Goal: Transaction & Acquisition: Purchase product/service

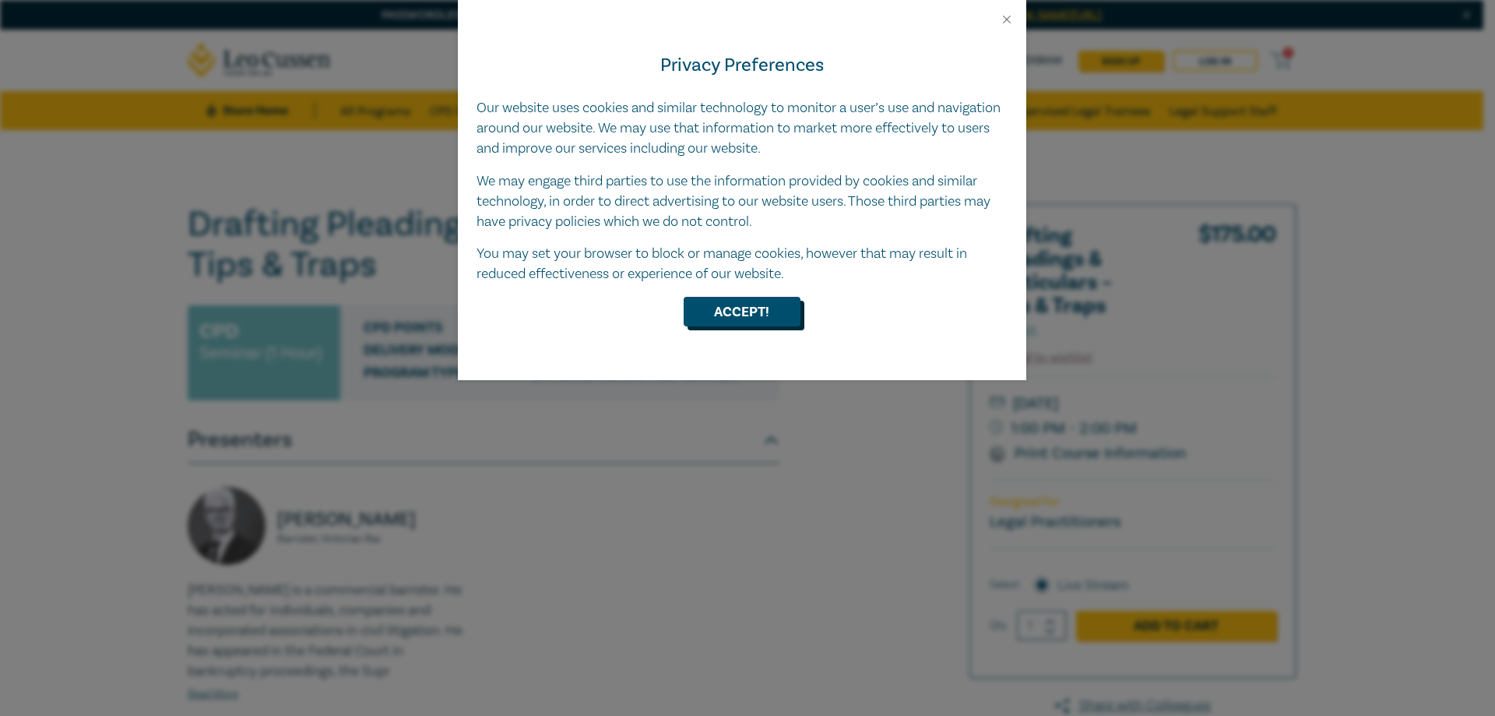
click at [776, 305] on button "Accept!" at bounding box center [742, 312] width 117 height 30
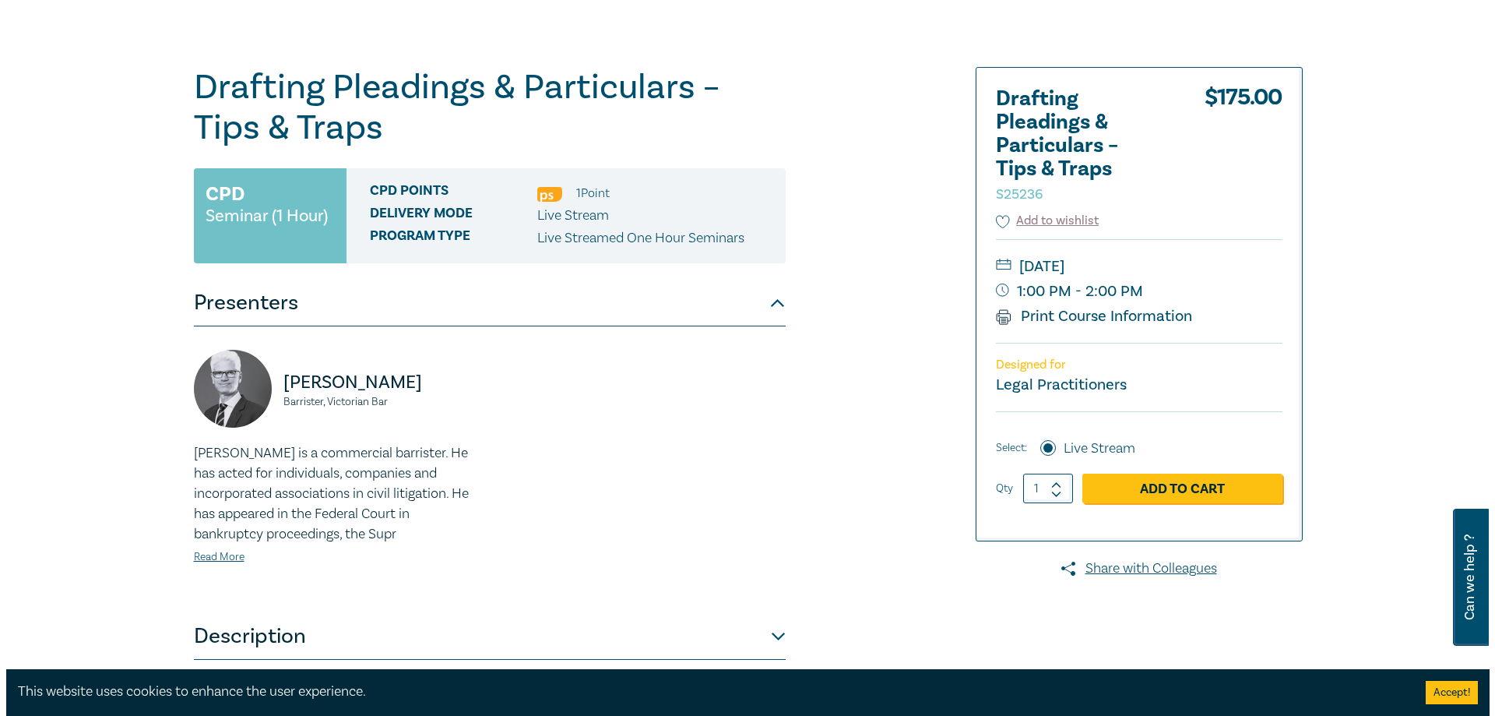
scroll to position [156, 0]
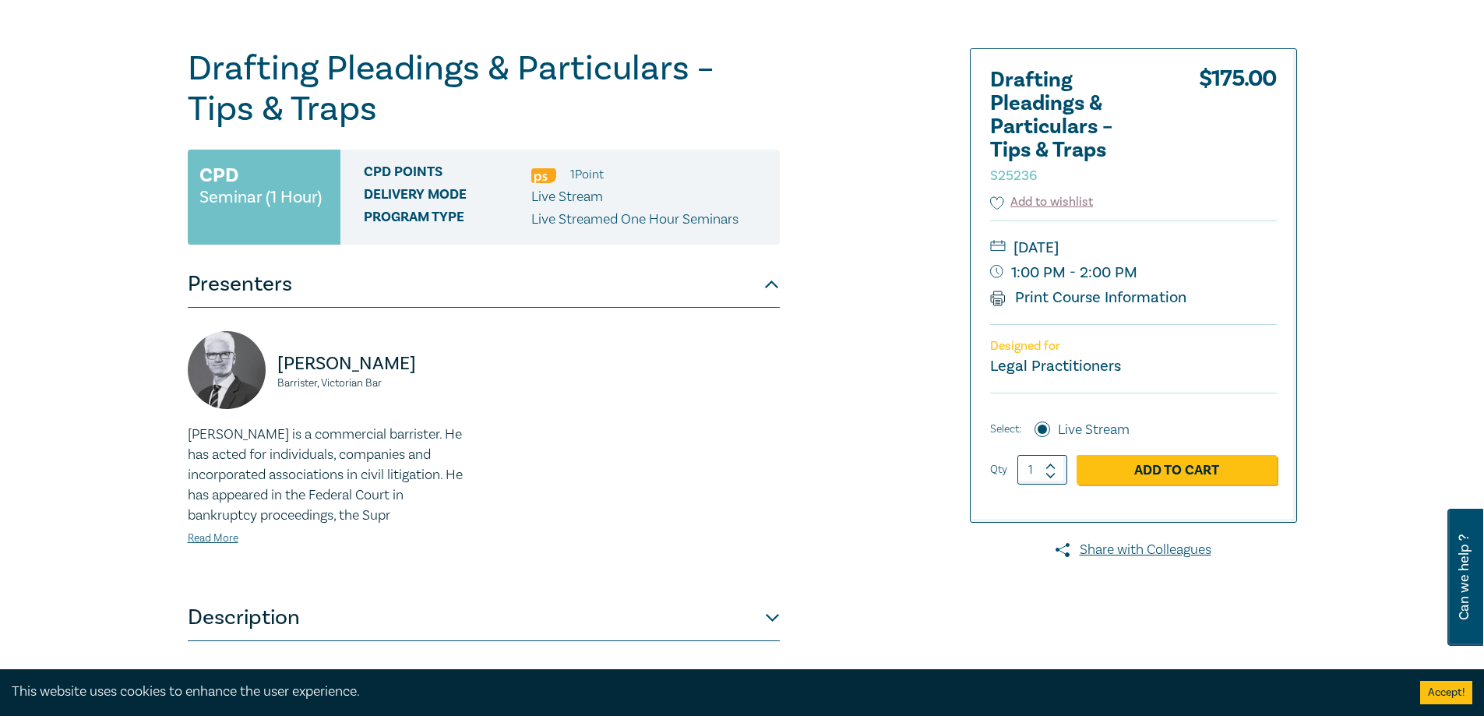
click at [1049, 463] on icon at bounding box center [1050, 466] width 11 height 7
click at [217, 543] on link "Read More" at bounding box center [213, 538] width 51 height 14
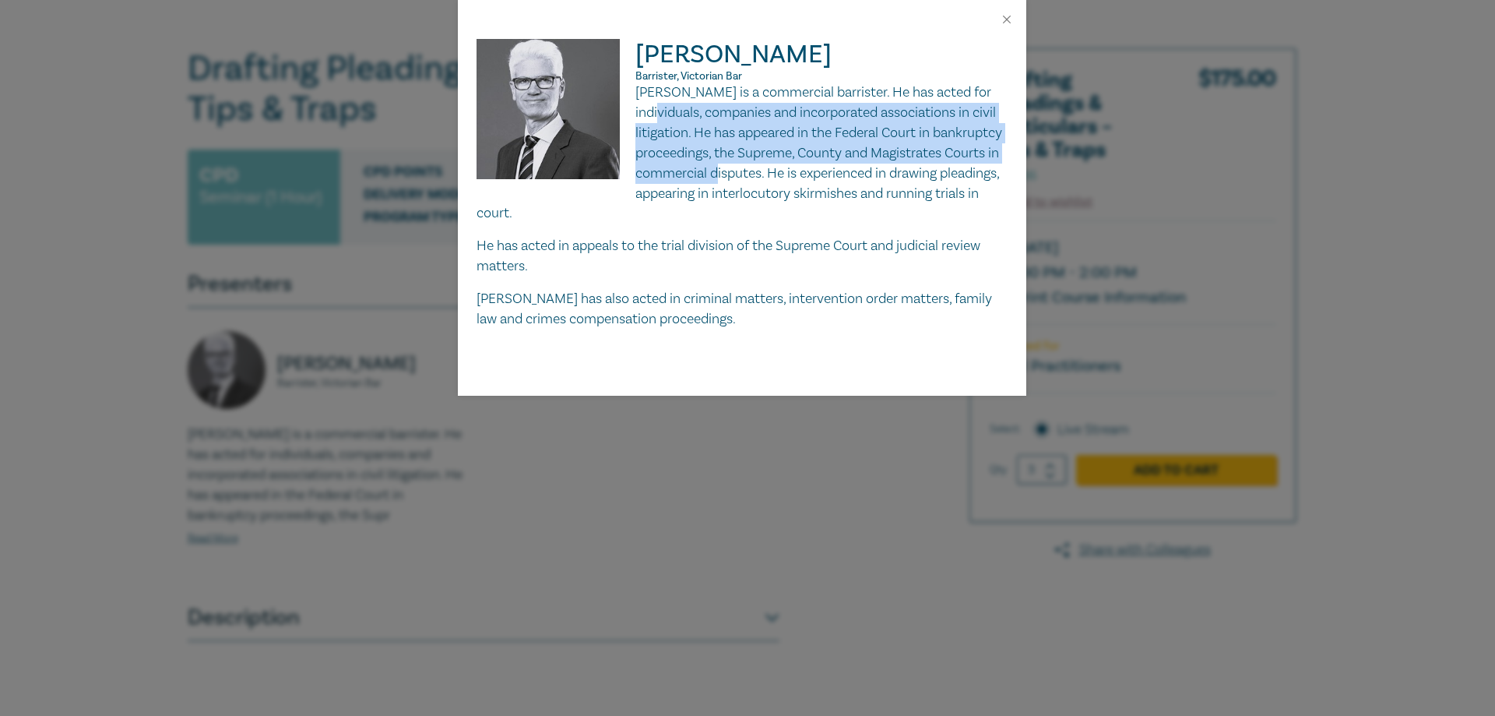
drag, startPoint x: 720, startPoint y: 125, endPoint x: 899, endPoint y: 183, distance: 188.2
click at [899, 183] on p "[PERSON_NAME] is a commercial barrister. He has acted for individuals, companie…" at bounding box center [742, 153] width 531 height 141
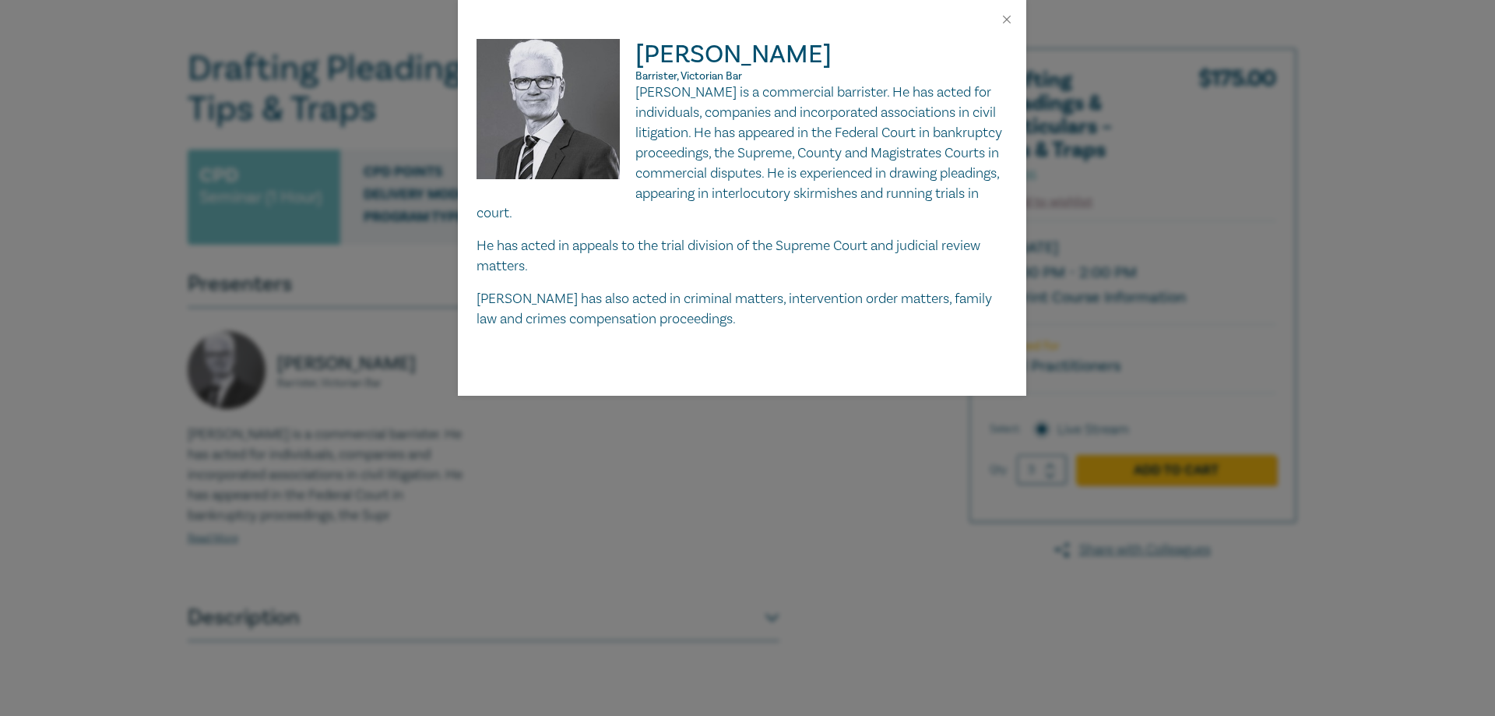
click at [799, 192] on p "[PERSON_NAME] is a commercial barrister. He has acted for individuals, companie…" at bounding box center [742, 153] width 531 height 141
drag, startPoint x: 829, startPoint y: 154, endPoint x: 908, endPoint y: 173, distance: 80.8
click at [908, 173] on p "[PERSON_NAME] is a commercial barrister. He has acted for individuals, companie…" at bounding box center [742, 153] width 531 height 141
click at [798, 181] on p "[PERSON_NAME] is a commercial barrister. He has acted for individuals, companie…" at bounding box center [742, 153] width 531 height 141
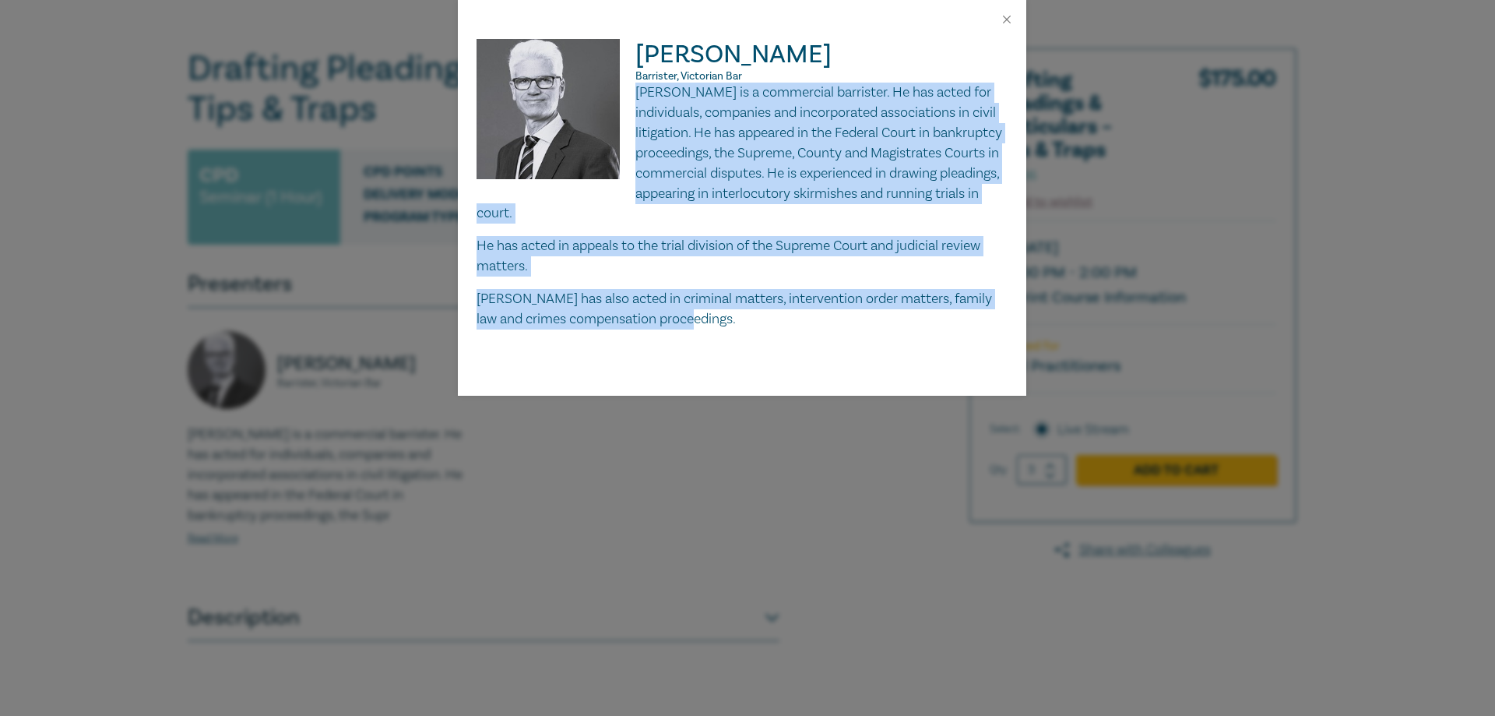
drag, startPoint x: 723, startPoint y: 326, endPoint x: 639, endPoint y: 91, distance: 249.5
click at [639, 86] on div "[PERSON_NAME] Barrister, Victorian [PERSON_NAME] is a commercial barrister. He …" at bounding box center [742, 217] width 569 height 357
click at [740, 305] on p "[PERSON_NAME] has also acted in criminal matters, intervention order matters, f…" at bounding box center [742, 309] width 531 height 40
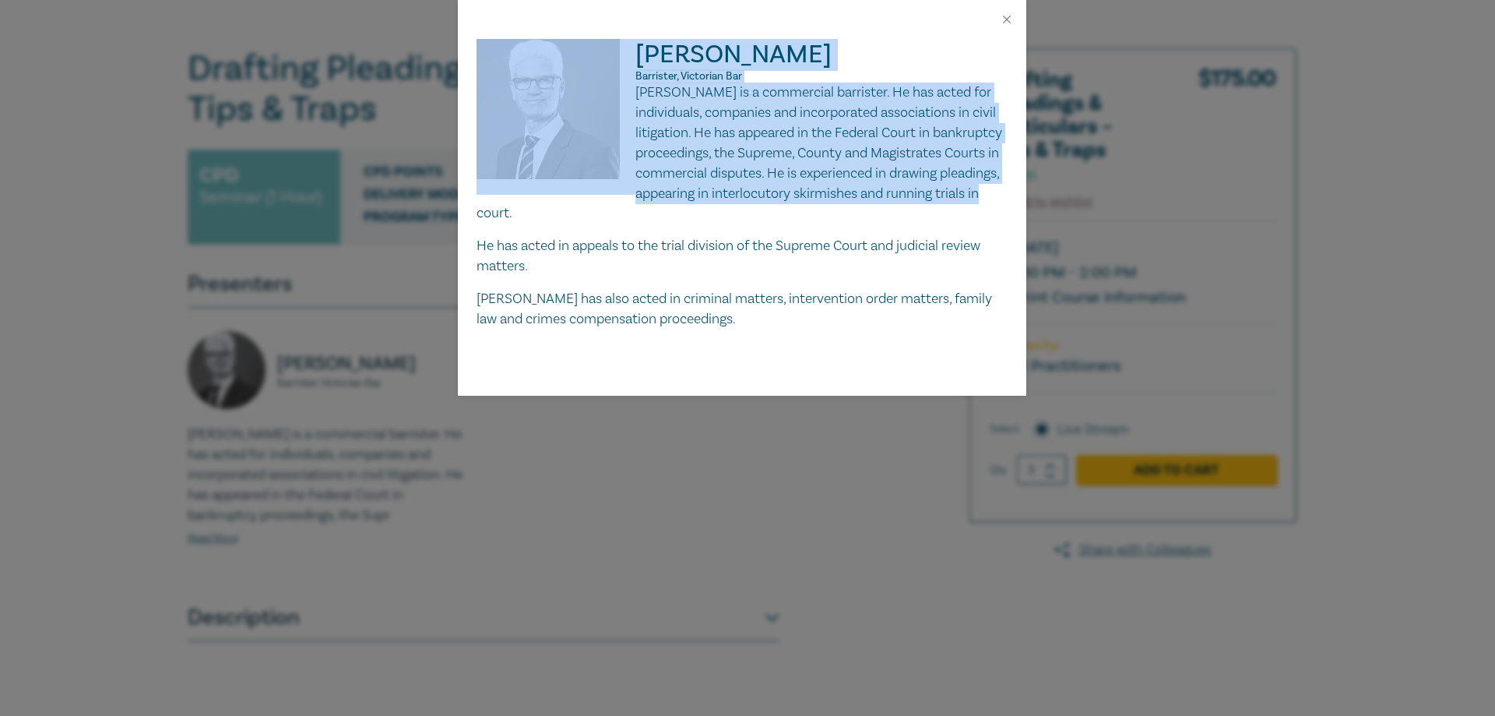
drag, startPoint x: 738, startPoint y: 213, endPoint x: 630, endPoint y: 79, distance: 171.6
click at [630, 79] on div "[PERSON_NAME] Barrister, Victorian [PERSON_NAME] is a commercial barrister. He …" at bounding box center [742, 184] width 531 height 290
click at [732, 178] on p "[PERSON_NAME] is a commercial barrister. He has acted for individuals, companie…" at bounding box center [742, 153] width 531 height 141
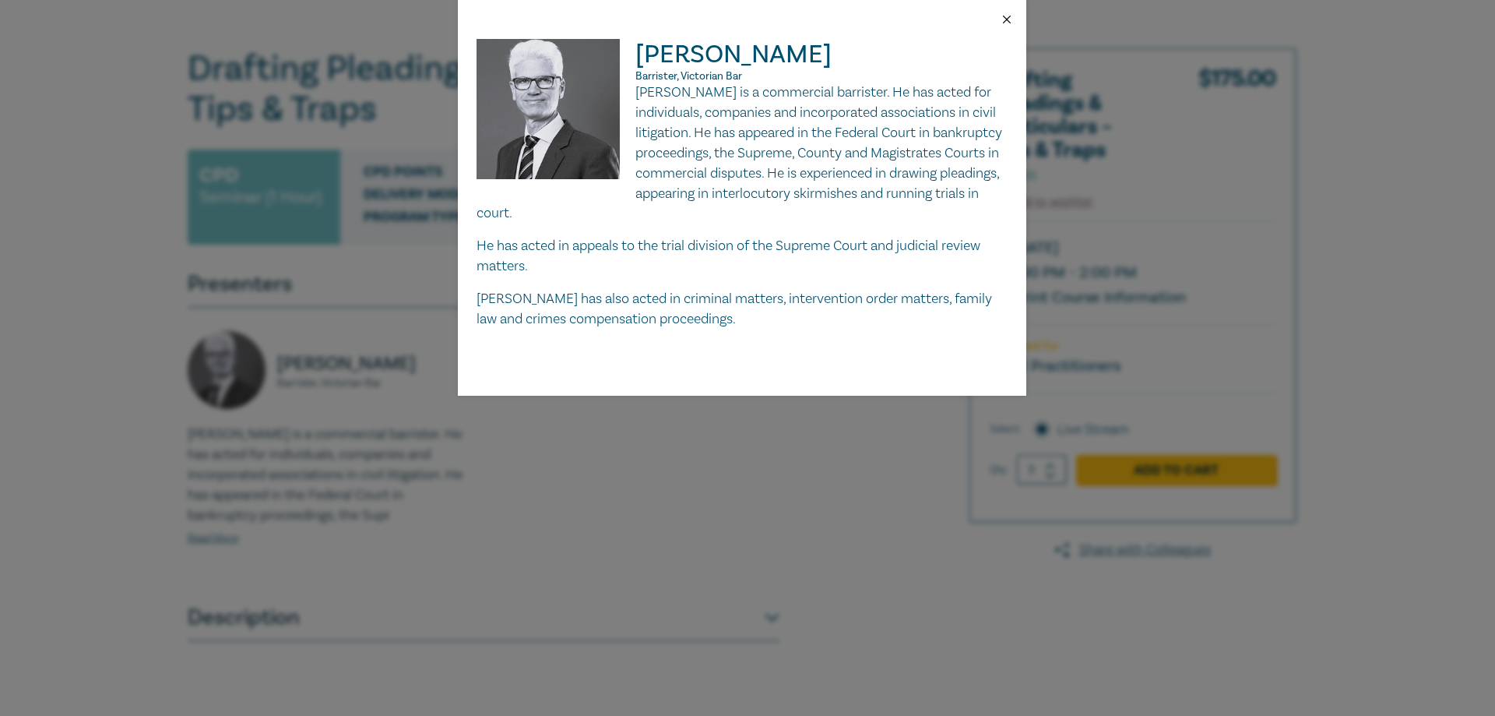
click at [1008, 15] on button "Close" at bounding box center [1007, 19] width 14 height 14
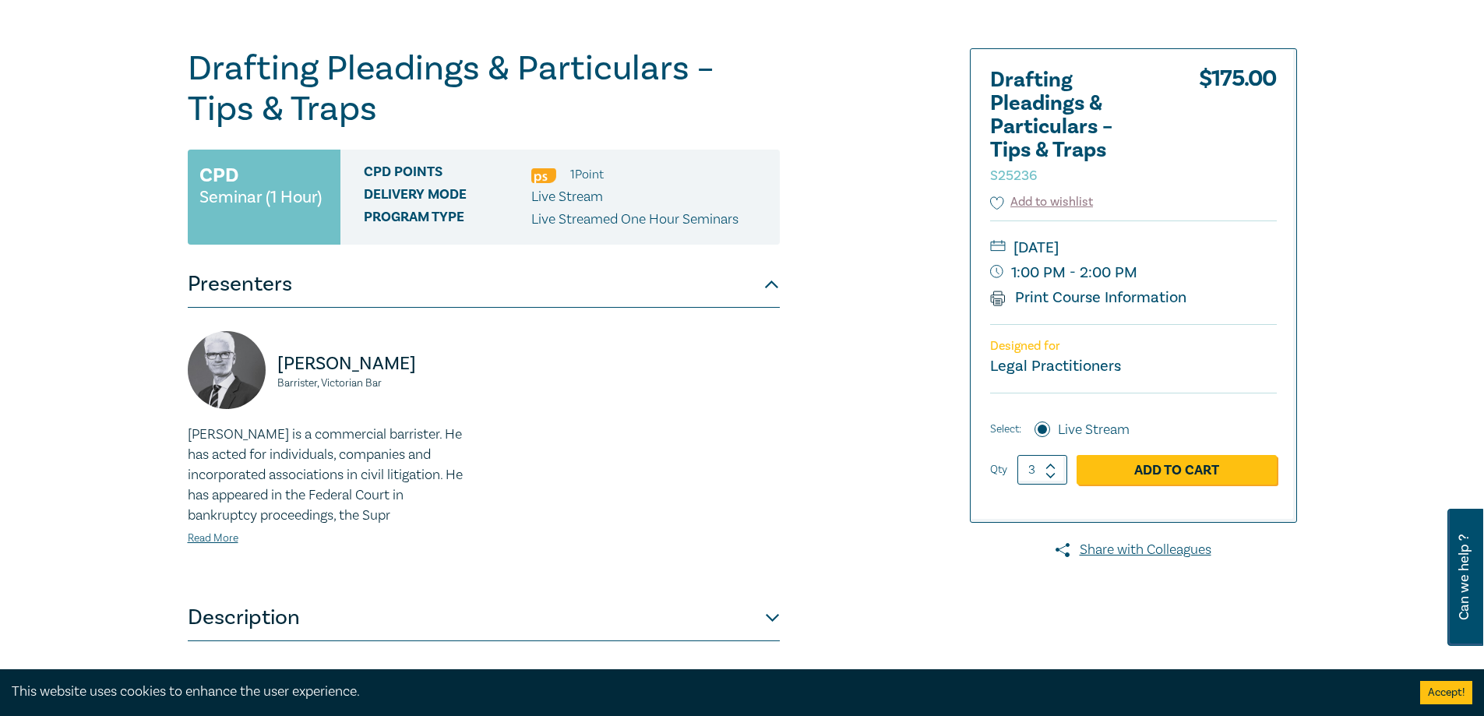
click at [1053, 478] on icon at bounding box center [1050, 475] width 11 height 7
type input "2"
click at [1148, 467] on link "Add to Cart" at bounding box center [1176, 470] width 200 height 30
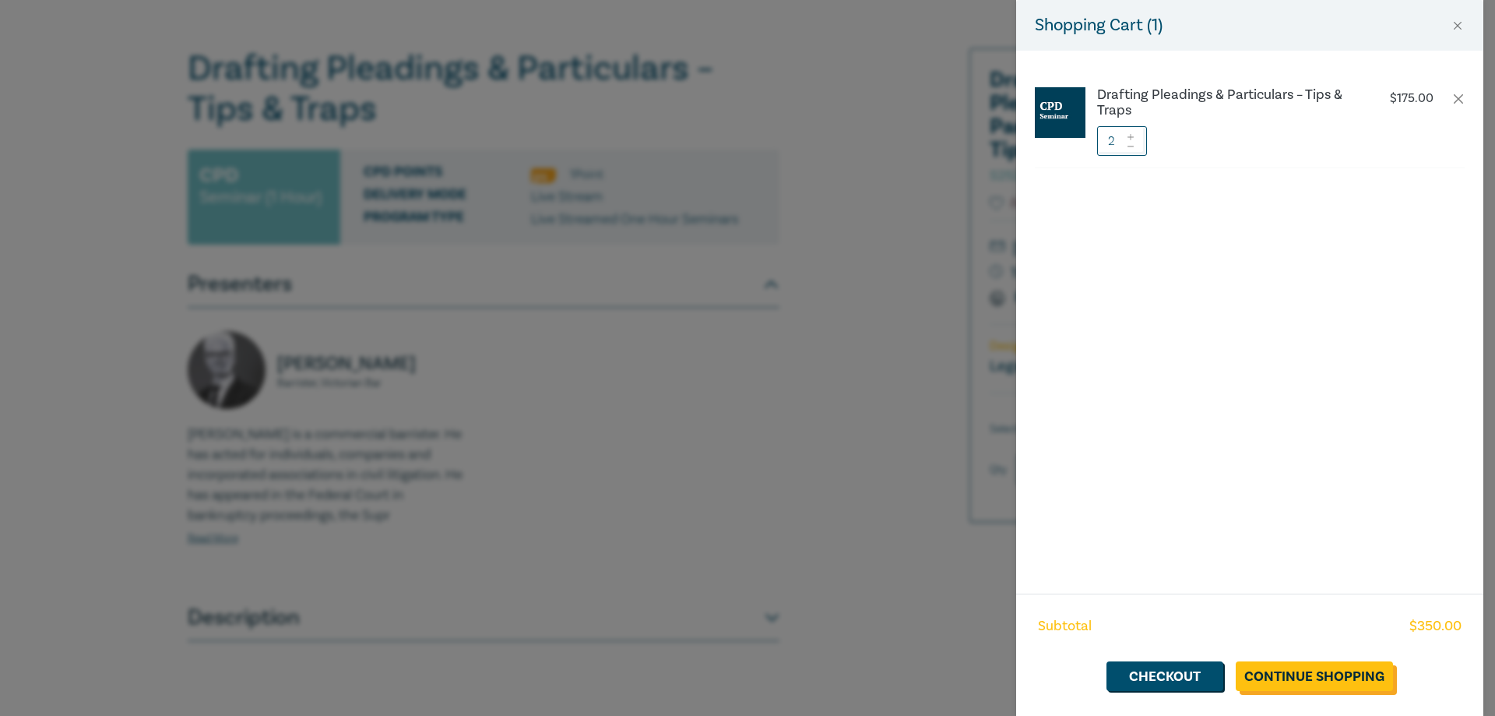
click at [1319, 673] on link "Continue Shopping" at bounding box center [1314, 676] width 157 height 30
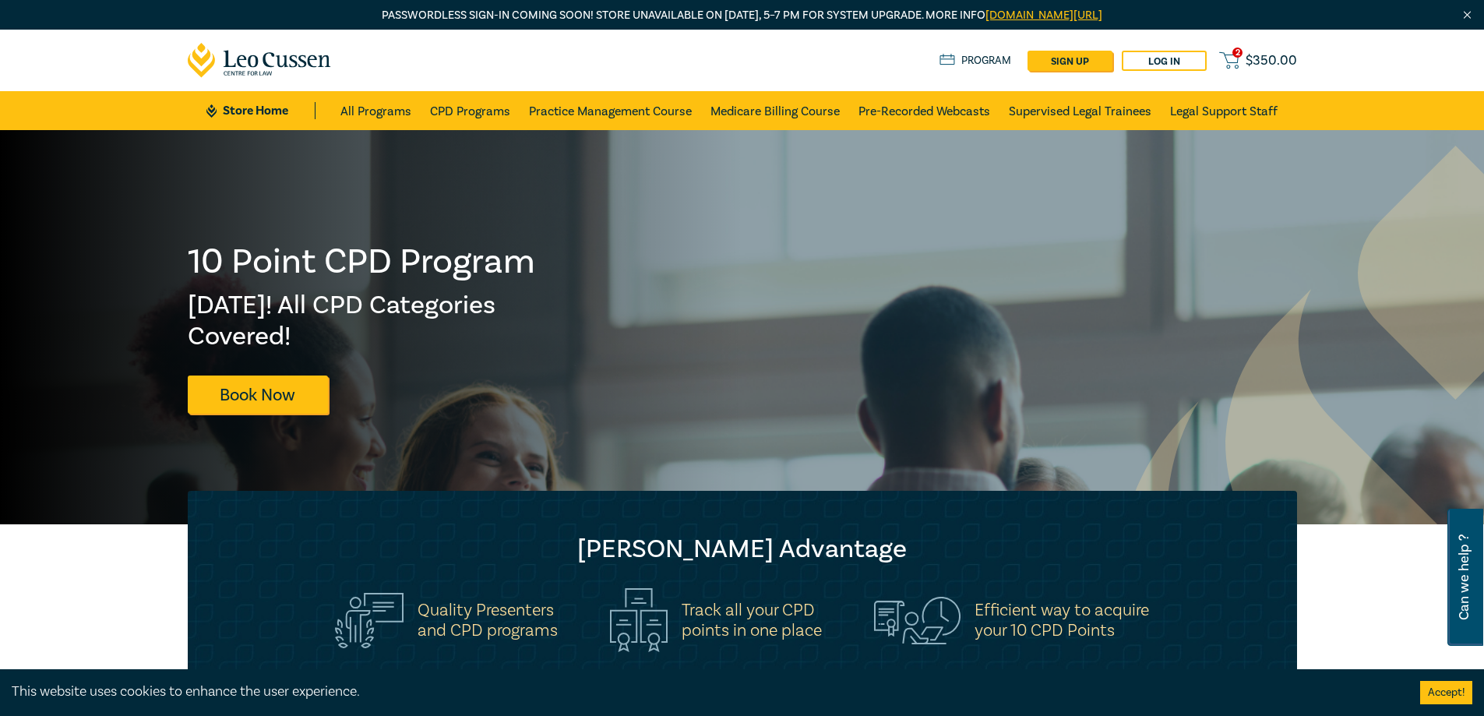
click at [1246, 60] on link "2 $ 350.00" at bounding box center [1257, 60] width 77 height 19
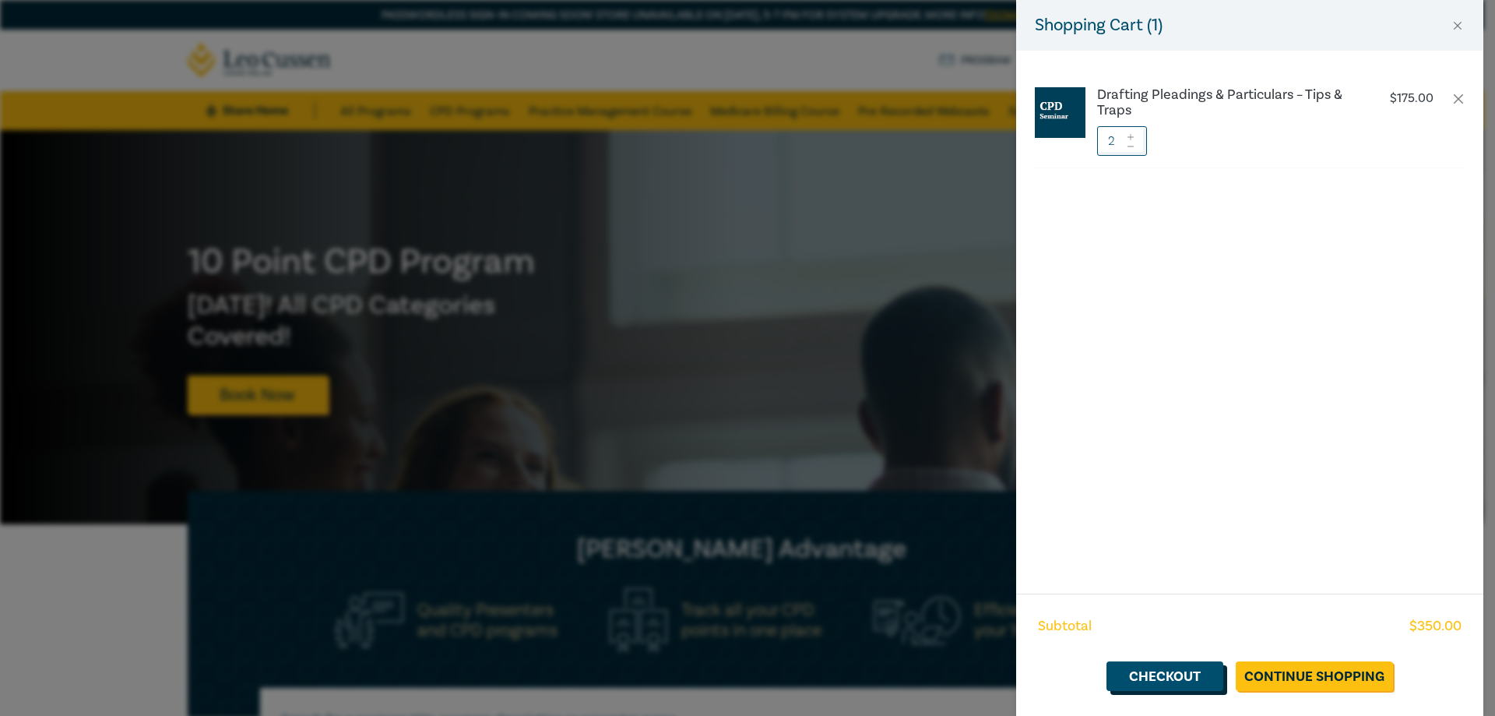
click at [1175, 678] on link "Checkout" at bounding box center [1165, 676] width 117 height 30
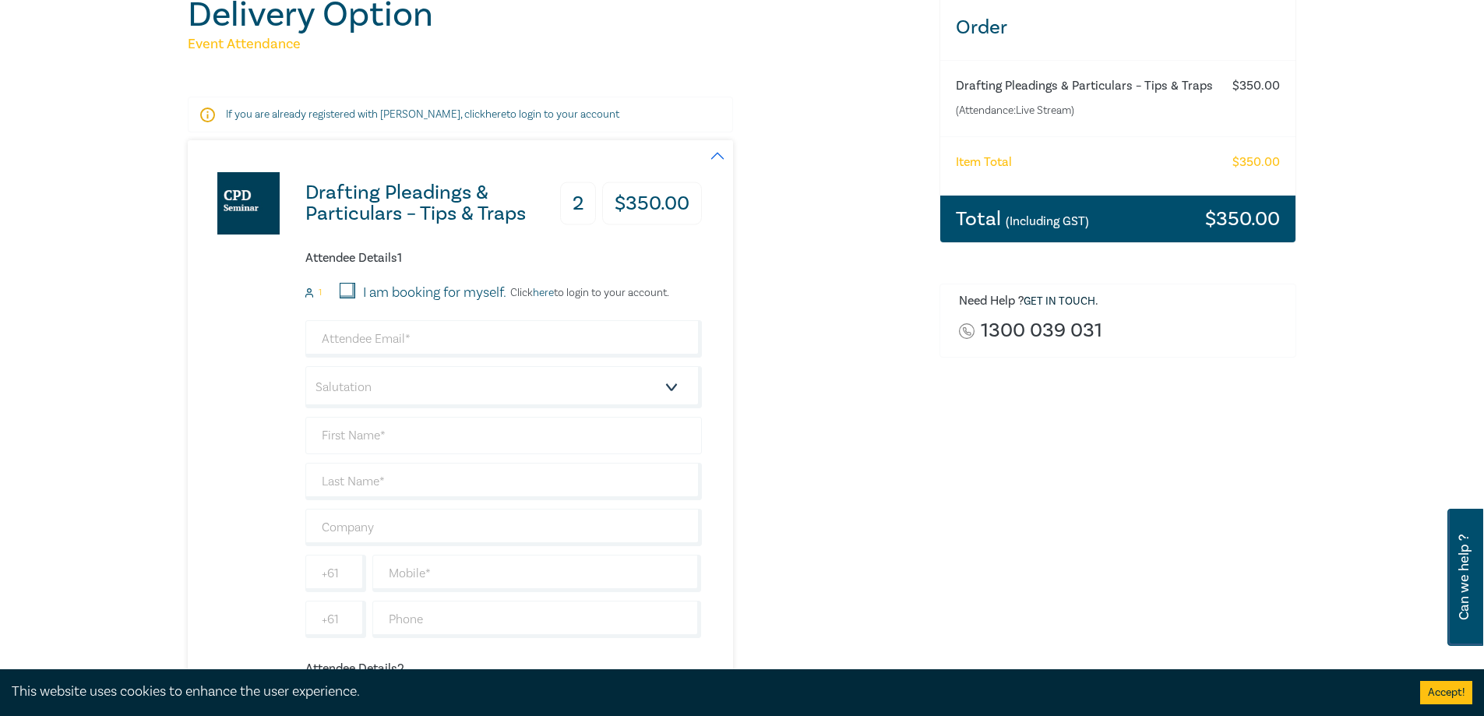
scroll to position [234, 0]
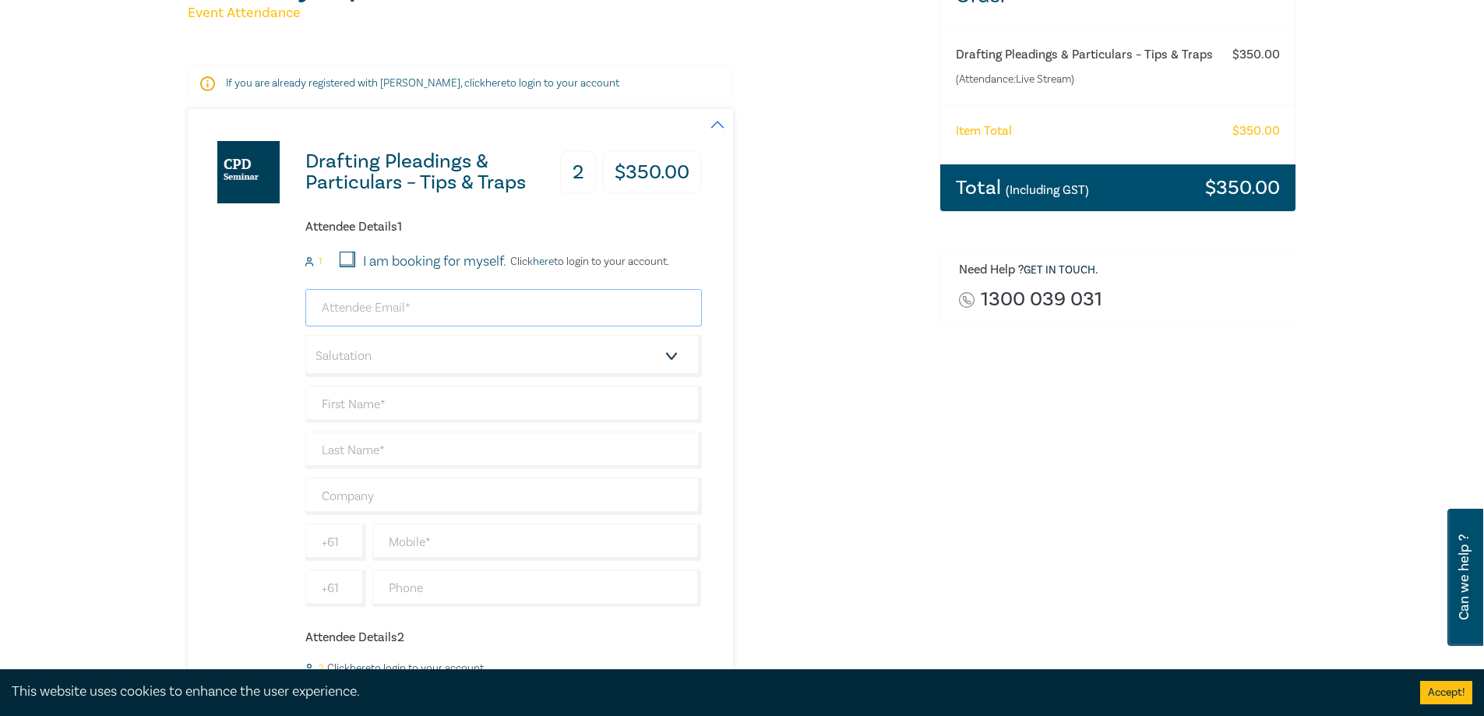
click at [387, 315] on input "email" at bounding box center [503, 307] width 396 height 37
drag, startPoint x: 344, startPoint y: 368, endPoint x: 347, endPoint y: 353, distance: 15.8
click at [344, 368] on select "Salutation Mr. Mrs. Ms. Miss Dr. Prof. Other" at bounding box center [503, 356] width 396 height 42
click at [354, 304] on input "email" at bounding box center [503, 307] width 396 height 37
type input "[PERSON_NAME][EMAIL_ADDRESS][PERSON_NAME][DOMAIN_NAME]"
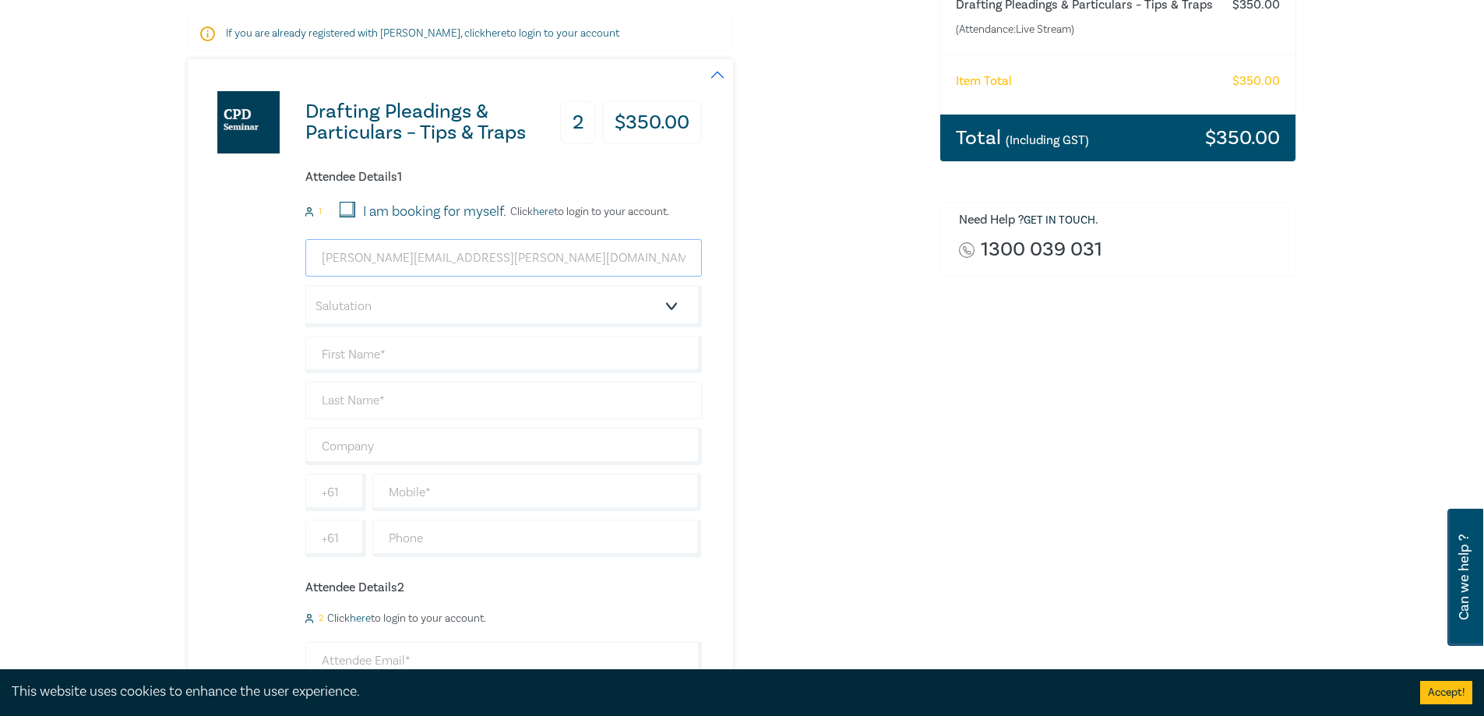
scroll to position [312, 0]
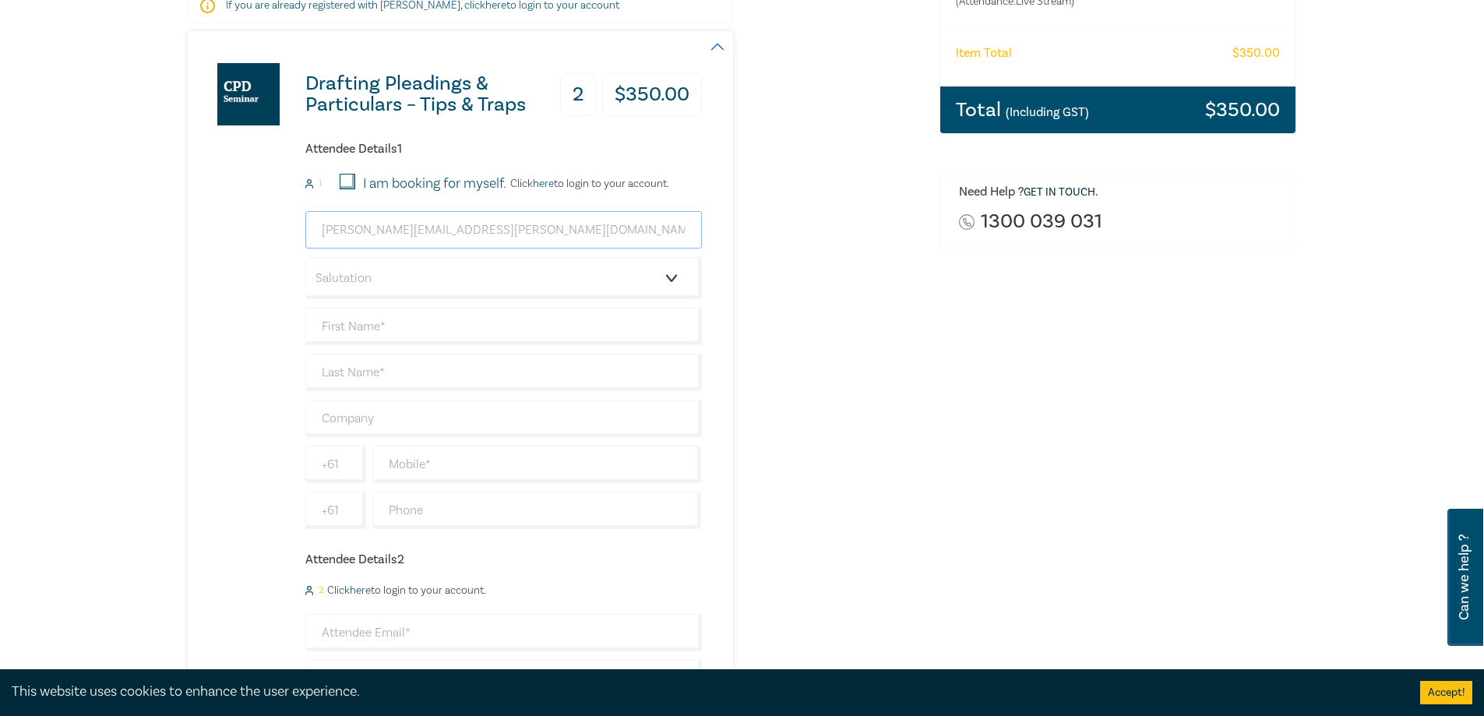
click at [385, 229] on input "[PERSON_NAME][EMAIL_ADDRESS][PERSON_NAME][DOMAIN_NAME]" at bounding box center [503, 229] width 396 height 37
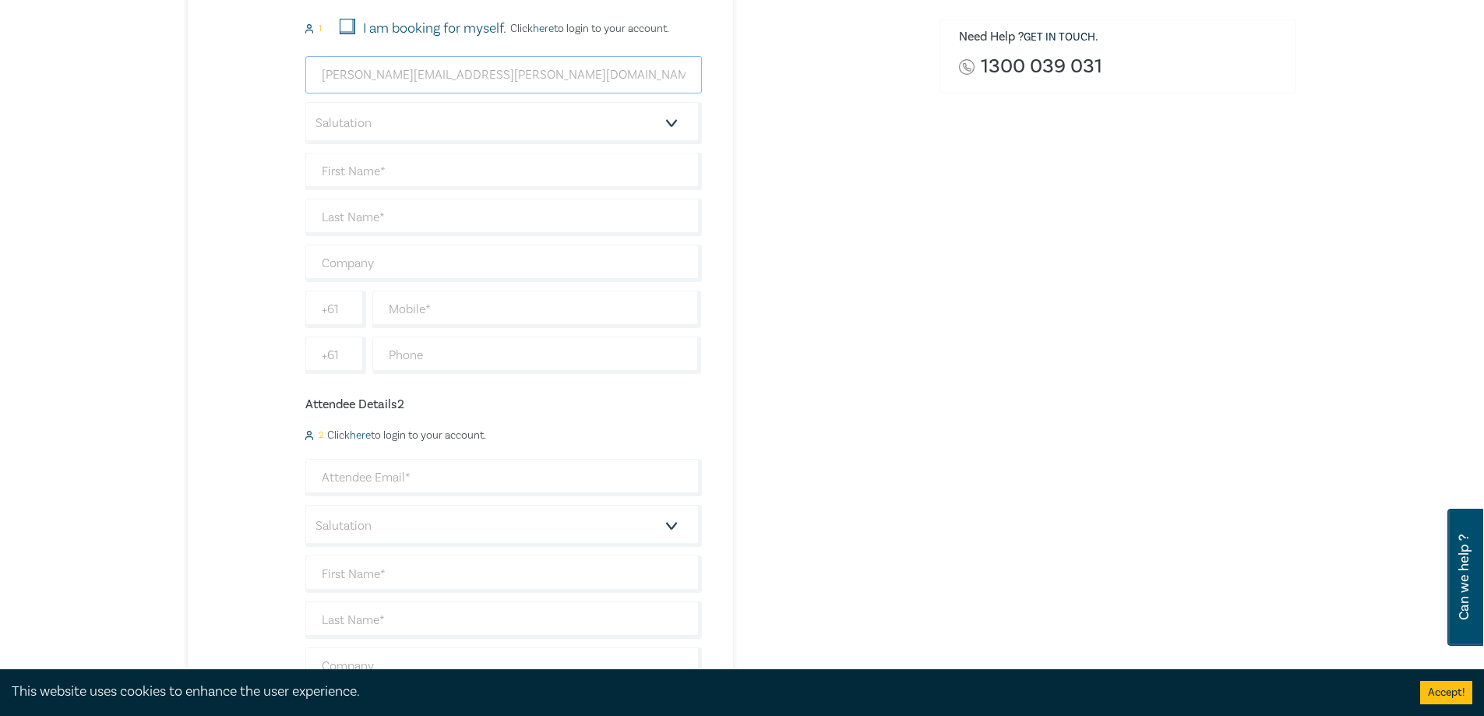
scroll to position [467, 0]
click at [372, 472] on input "email" at bounding box center [503, 476] width 396 height 37
paste input "@[DOMAIN_NAME]"
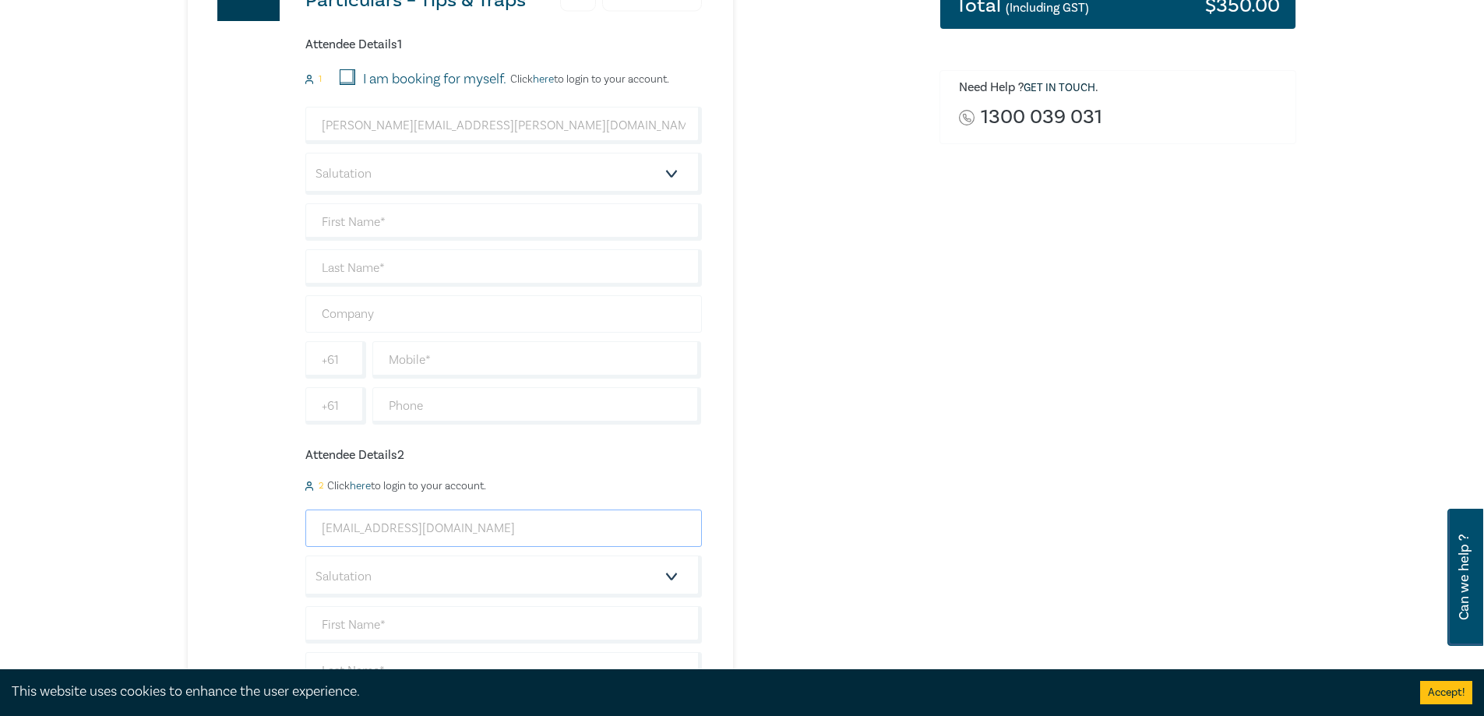
scroll to position [312, 0]
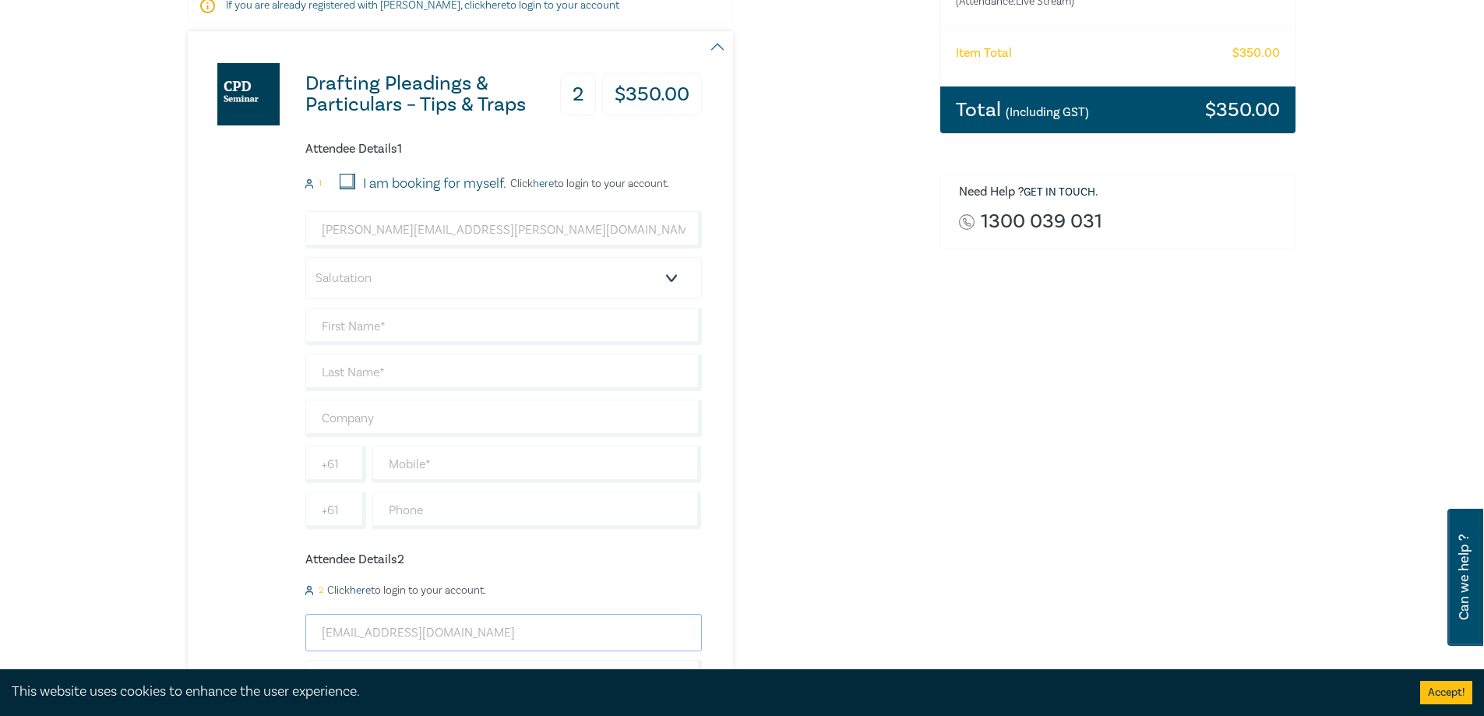
type input "[EMAIL_ADDRESS][DOMAIN_NAME]"
click at [360, 280] on select "Salutation Mr. Mrs. Ms. Miss Dr. Prof. Other" at bounding box center [503, 278] width 396 height 42
select select "Miss"
click at [305, 257] on select "Salutation Mr. Mrs. Ms. Miss Dr. Prof. Other" at bounding box center [503, 278] width 396 height 42
click at [347, 329] on input "text" at bounding box center [503, 326] width 396 height 37
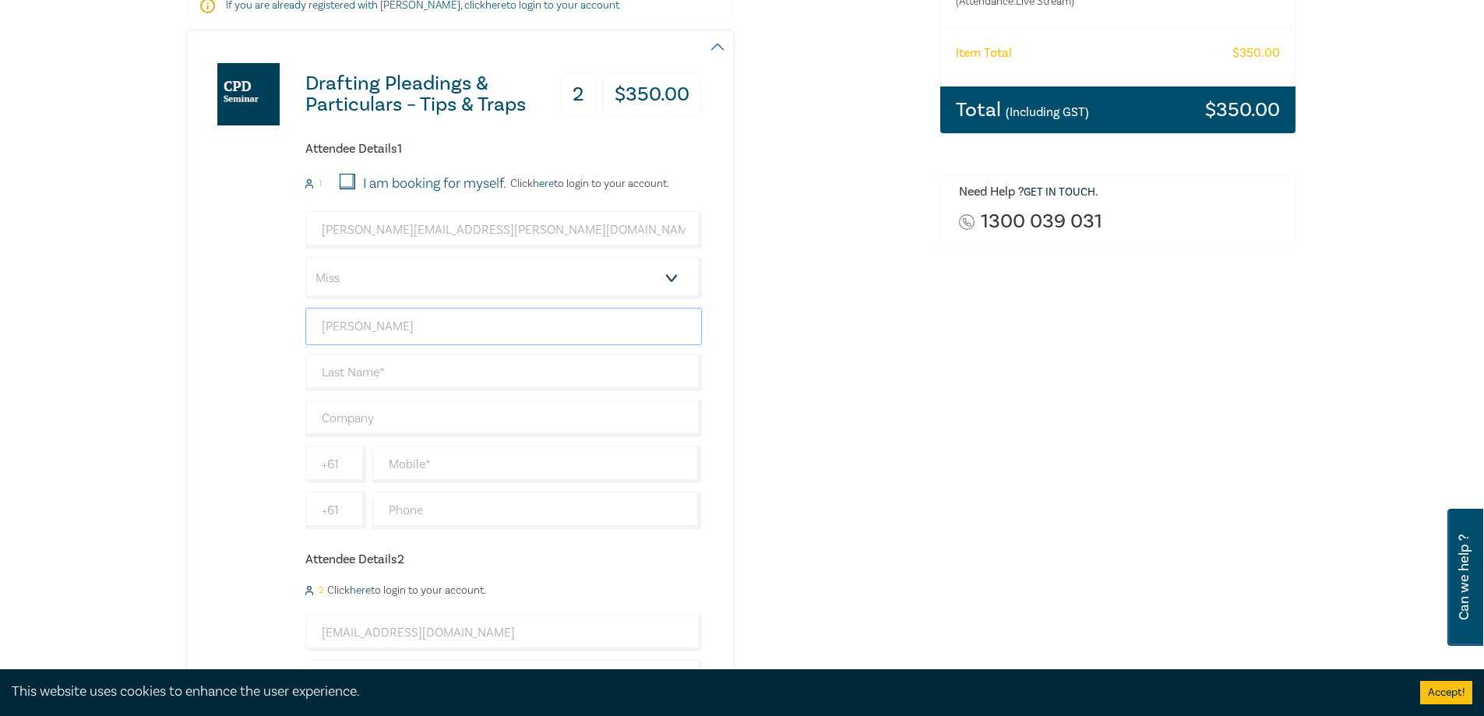
type input "[PERSON_NAME]"
type input "Absolute Immigration Legal Pty Ltd"
type input "0477436111"
type input "[GEOGRAPHIC_DATA]"
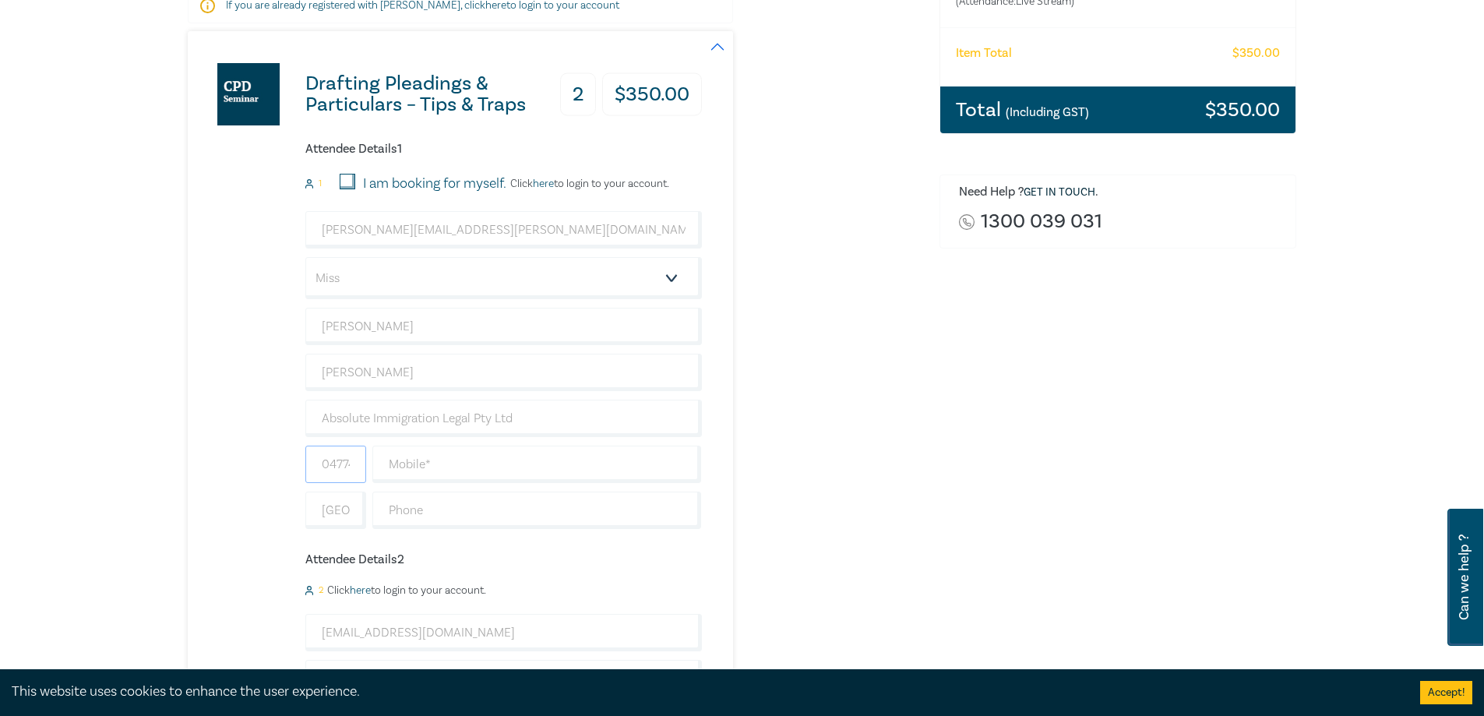
click at [345, 461] on input "0477436111" at bounding box center [335, 463] width 61 height 37
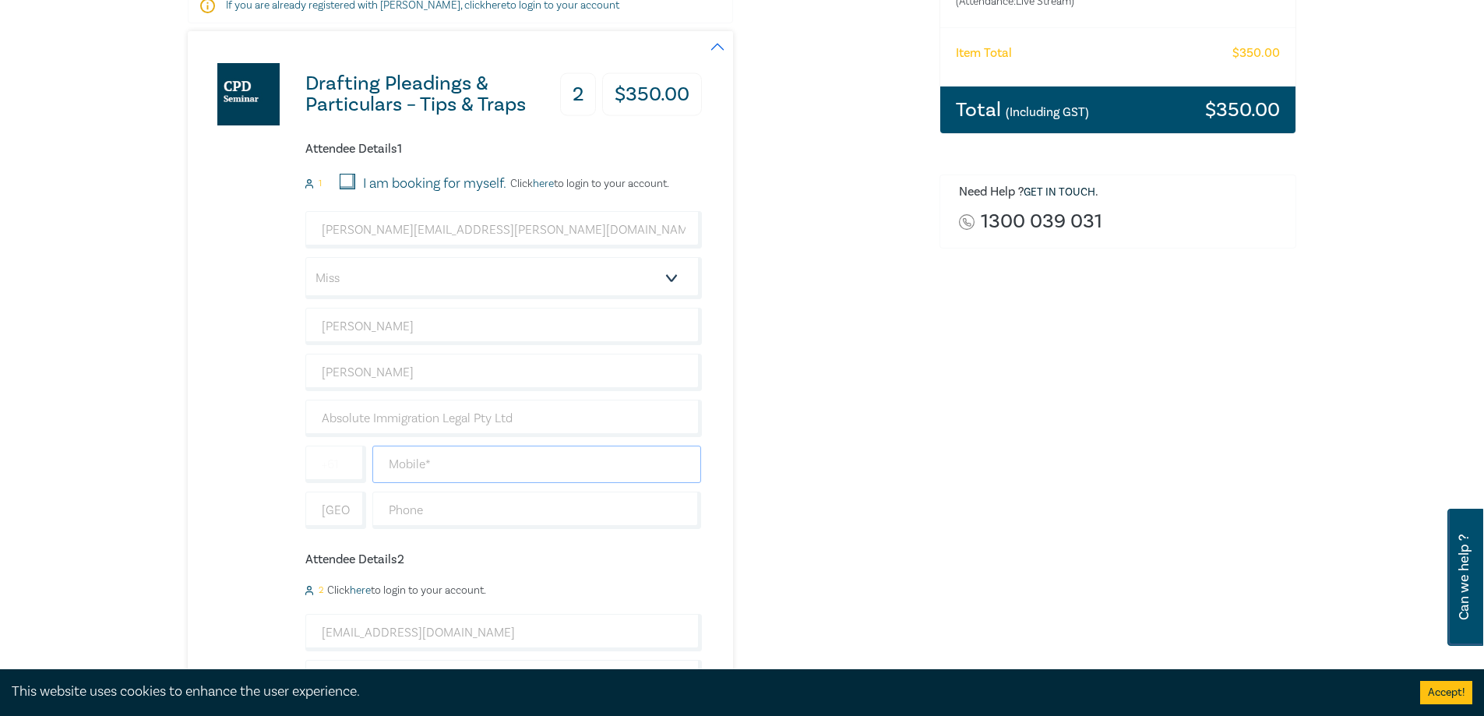
drag, startPoint x: 405, startPoint y: 457, endPoint x: 406, endPoint y: 467, distance: 9.4
click at [405, 465] on input "text" at bounding box center [536, 463] width 329 height 37
paste input "0477436111"
type input "0477436111"
click at [347, 466] on input "text" at bounding box center [335, 463] width 61 height 37
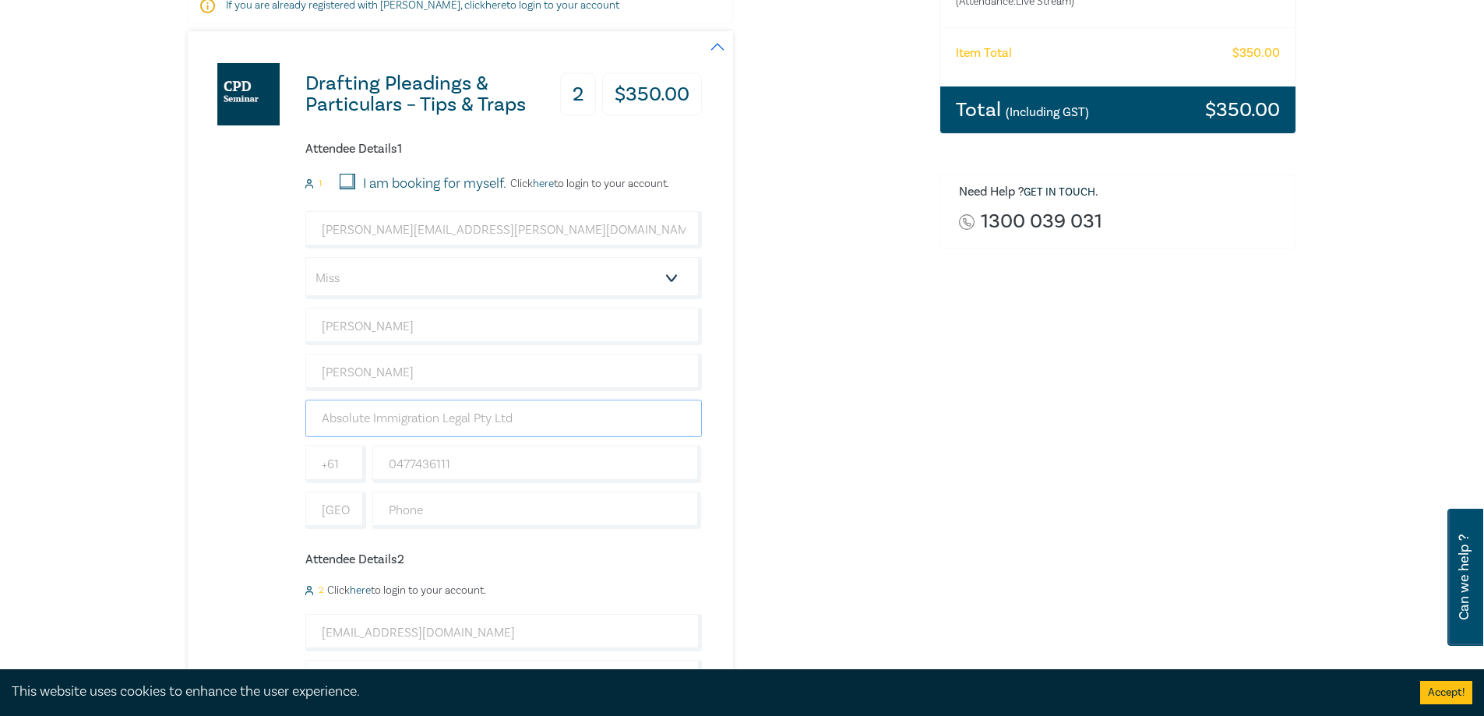
drag, startPoint x: 538, startPoint y: 431, endPoint x: 253, endPoint y: 435, distance: 285.1
click at [253, 435] on div "Drafting Pleadings & Particulars – Tips & Traps 2 $ 350.00 Attendee Details 1 1…" at bounding box center [445, 499] width 514 height 936
click at [322, 433] on input "Absolute Immigration Legal Pty Ltd" at bounding box center [503, 418] width 396 height 37
drag, startPoint x: 310, startPoint y: 419, endPoint x: 611, endPoint y: 417, distance: 301.4
click at [611, 417] on input "Absolute Immigration Legal Pty Ltd" at bounding box center [503, 418] width 396 height 37
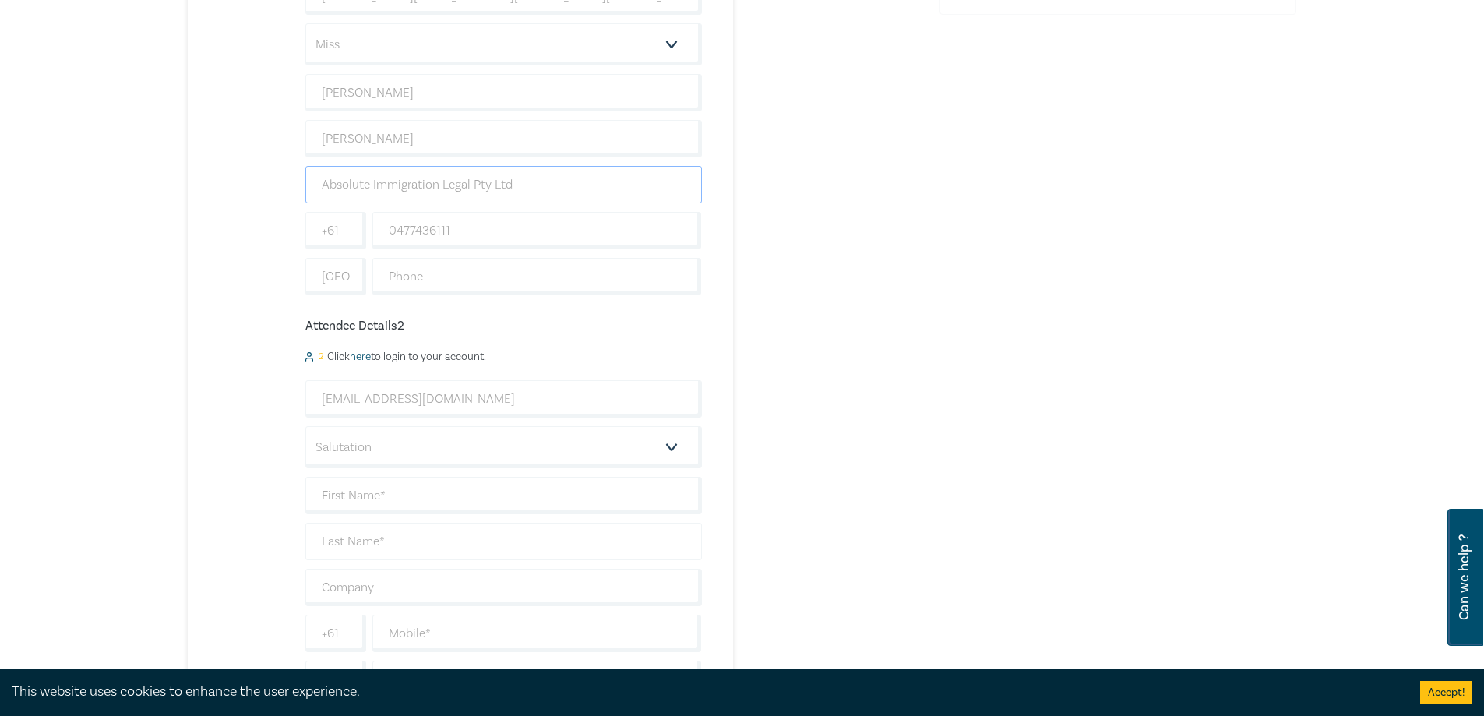
scroll to position [623, 0]
click at [400, 553] on input "text" at bounding box center [536, 555] width 329 height 37
paste input "Absolute Immigration Legal Pty Ltd"
type input "Absolute Immigration Legal Pty Ltd"
click at [370, 503] on input "text" at bounding box center [503, 509] width 396 height 37
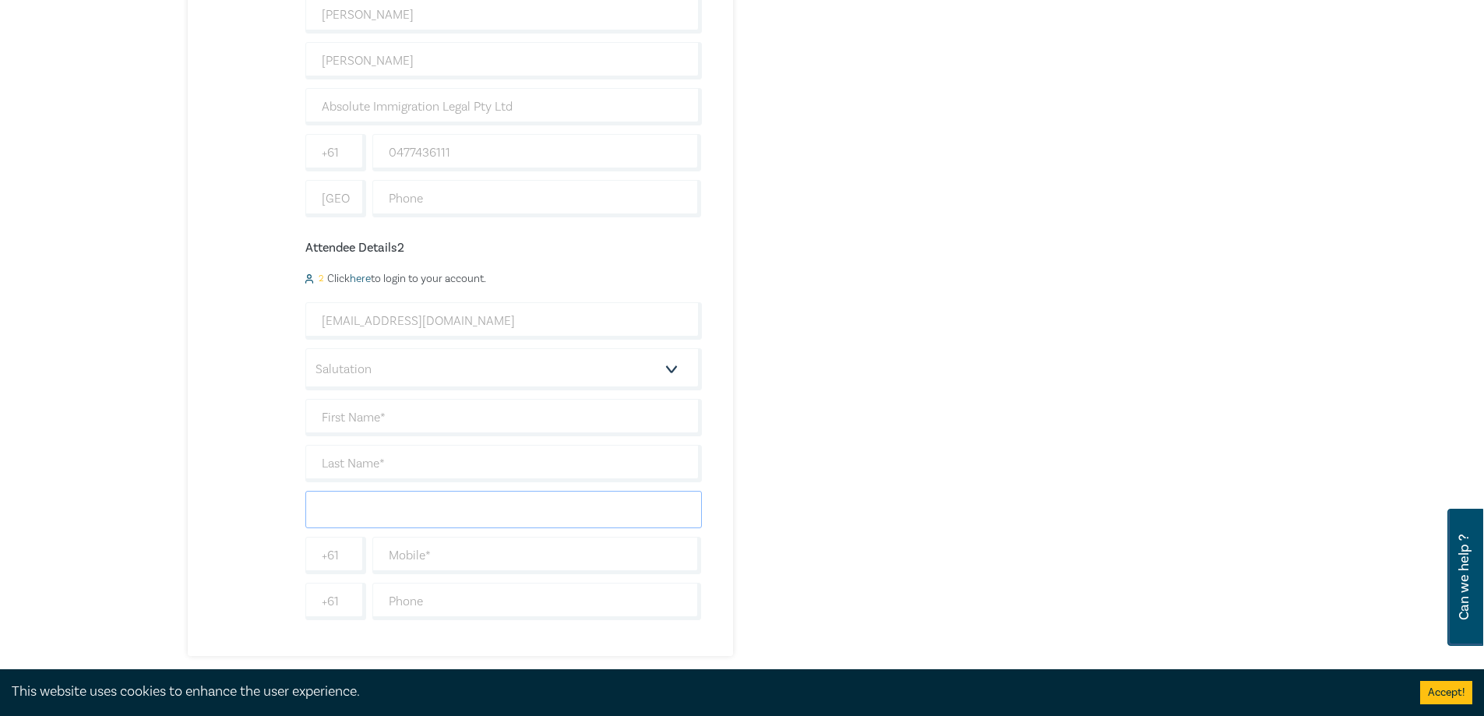
paste input "Absolute Immigration Legal Pty Ltd"
type input "Absolute Immigration Legal Pty Ltd"
click at [372, 460] on input "text" at bounding box center [503, 463] width 396 height 37
type input "Asothan"
click at [361, 422] on input "text" at bounding box center [503, 417] width 396 height 37
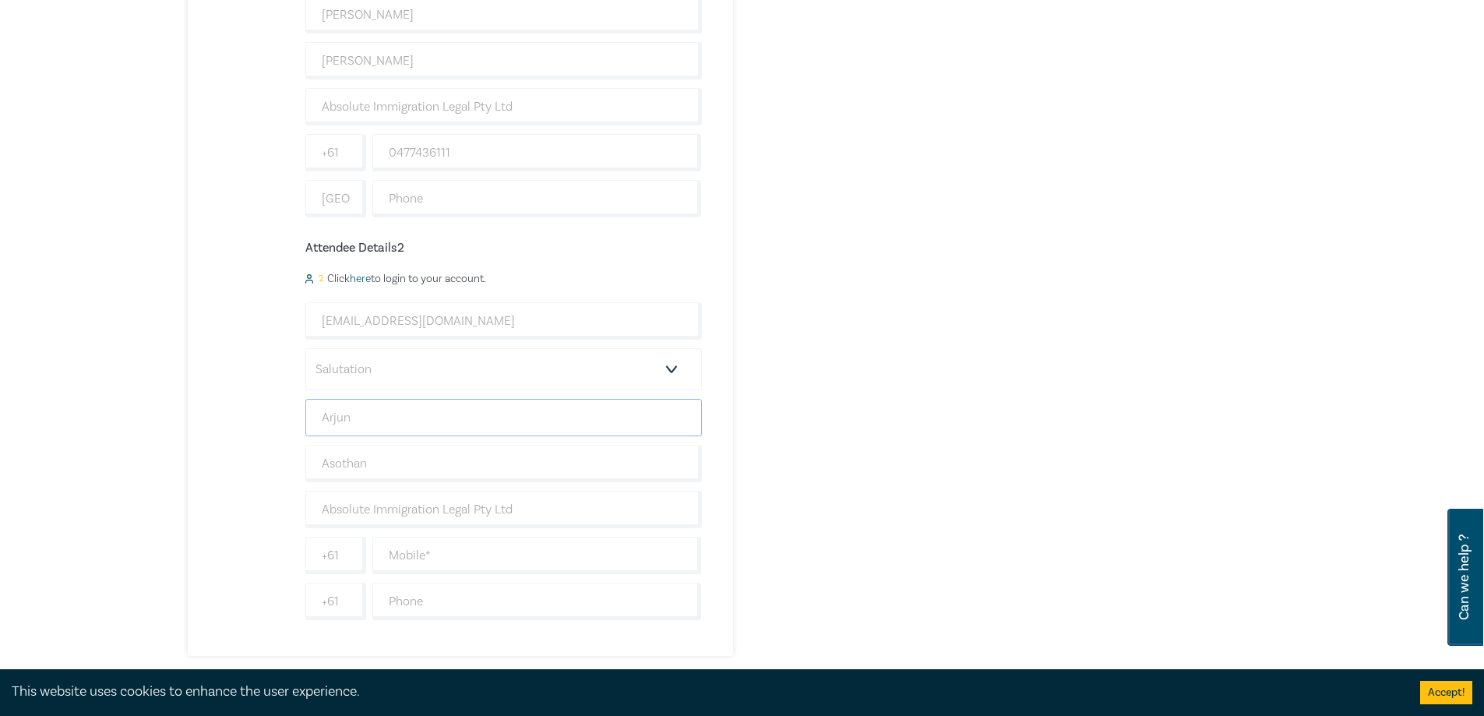
type input "Arjun"
click at [353, 382] on select "Salutation Mr. Mrs. Ms. Miss Dr. Prof. Other" at bounding box center [503, 369] width 396 height 42
select select "Mr."
click at [305, 348] on select "Salutation Mr. Mrs. Ms. Miss Dr. Prof. Other" at bounding box center [503, 369] width 396 height 42
click at [436, 563] on input "text" at bounding box center [536, 555] width 329 height 37
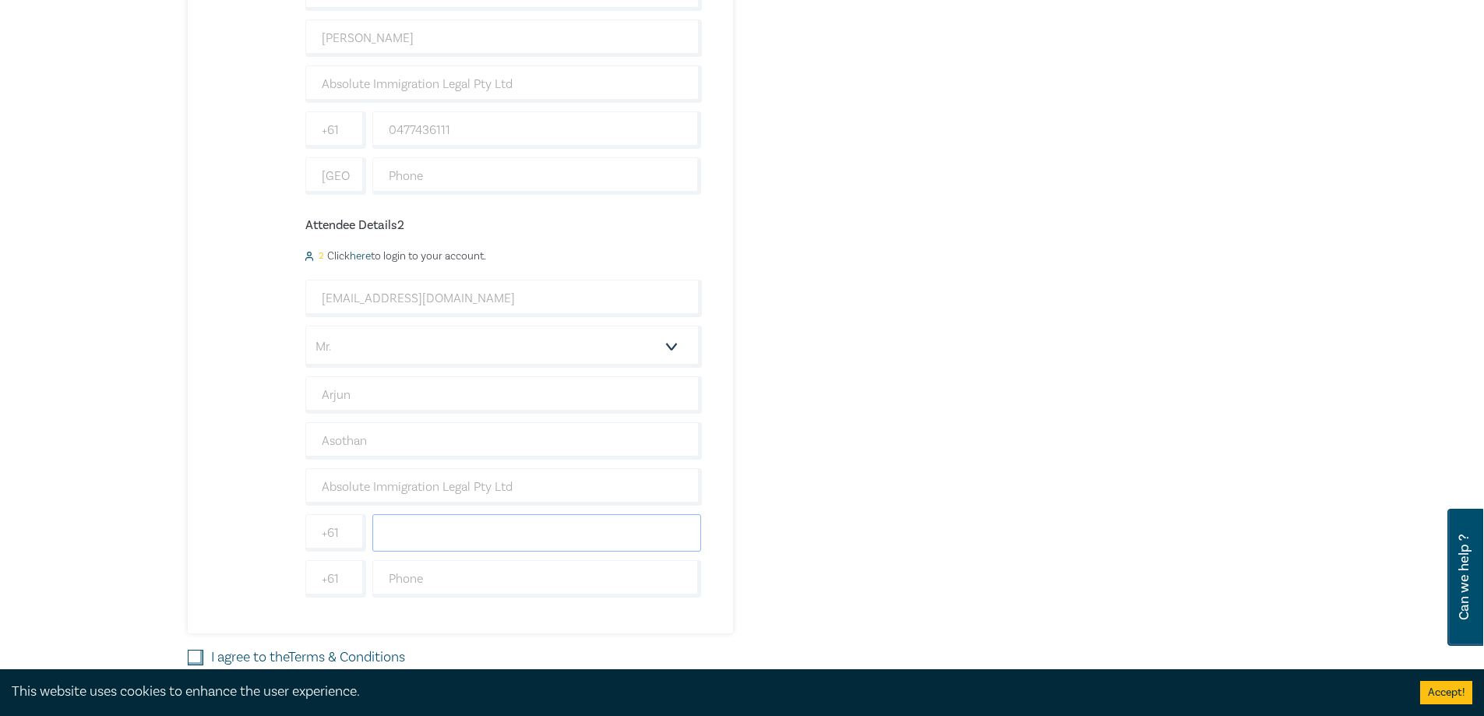
scroll to position [779, 0]
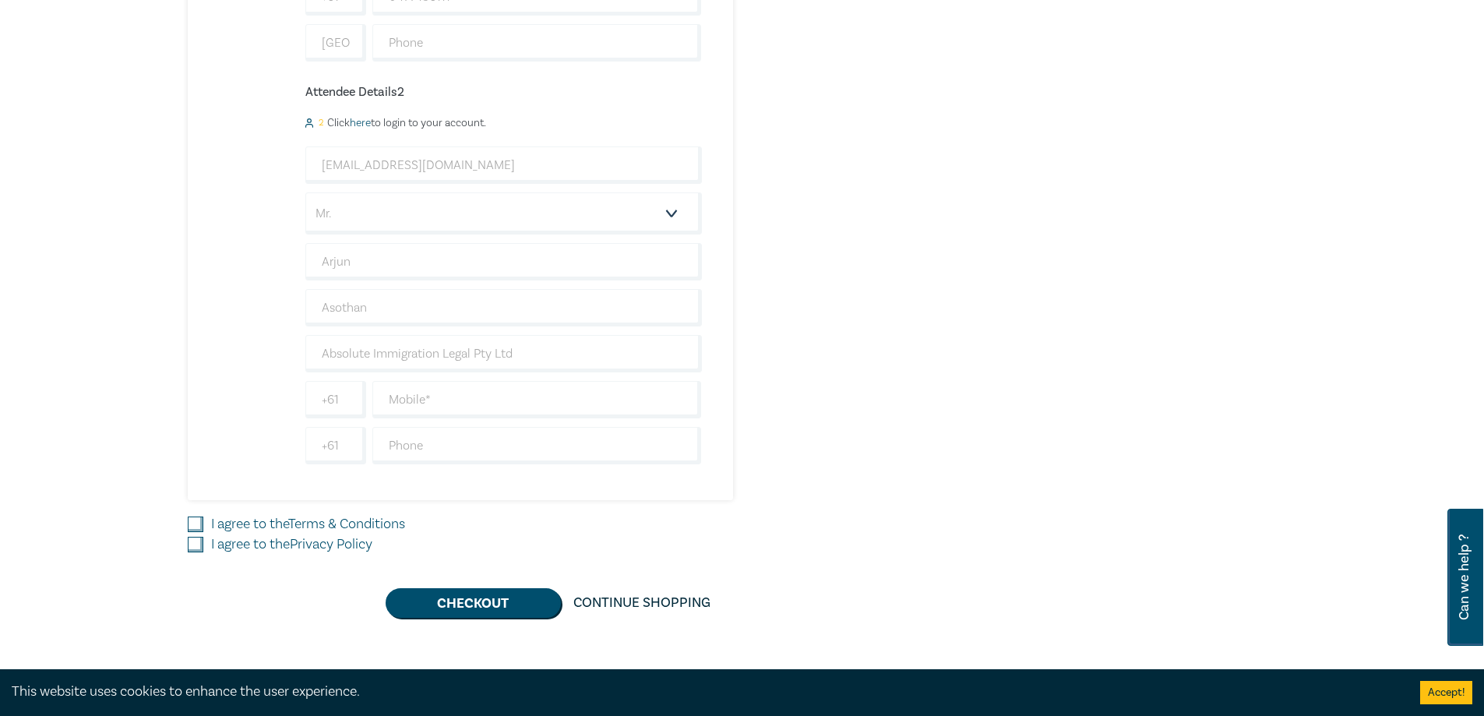
click at [193, 525] on input "I agree to the Terms & Conditions" at bounding box center [196, 524] width 16 height 16
checkbox input "true"
click at [192, 557] on div "Drafting Pleadings & Particulars – Tips & Traps 2 $ 350.00 Attendee Details 1 1…" at bounding box center [554, 91] width 733 height 1054
click at [190, 552] on input "I agree to the Privacy Policy" at bounding box center [196, 545] width 16 height 16
checkbox input "true"
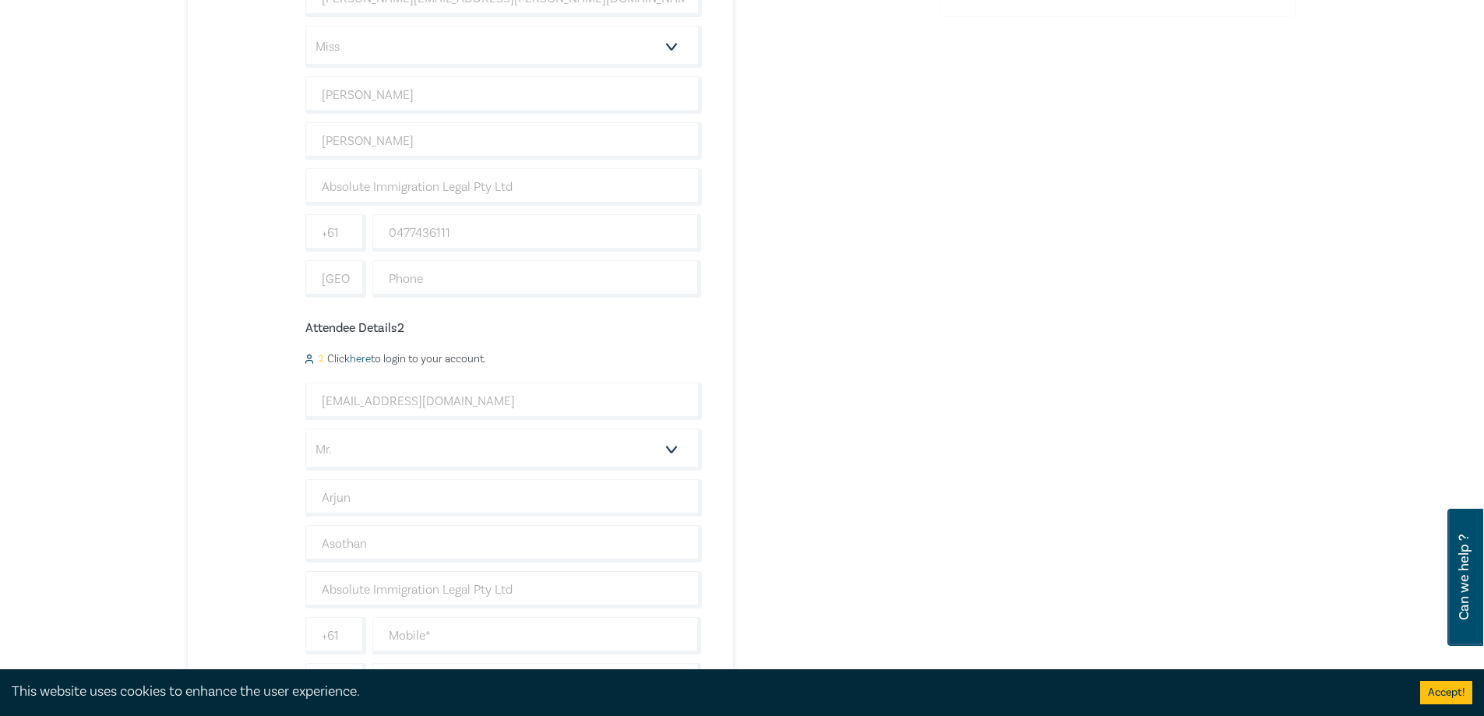
scroll to position [545, 0]
click at [416, 624] on input "text" at bounding box center [536, 632] width 329 height 37
type input "431873633"
click at [902, 510] on div "Drafting Pleadings & Particulars – Tips & Traps 2 $ 350.00 Attendee Details 1 1…" at bounding box center [554, 266] width 733 height 936
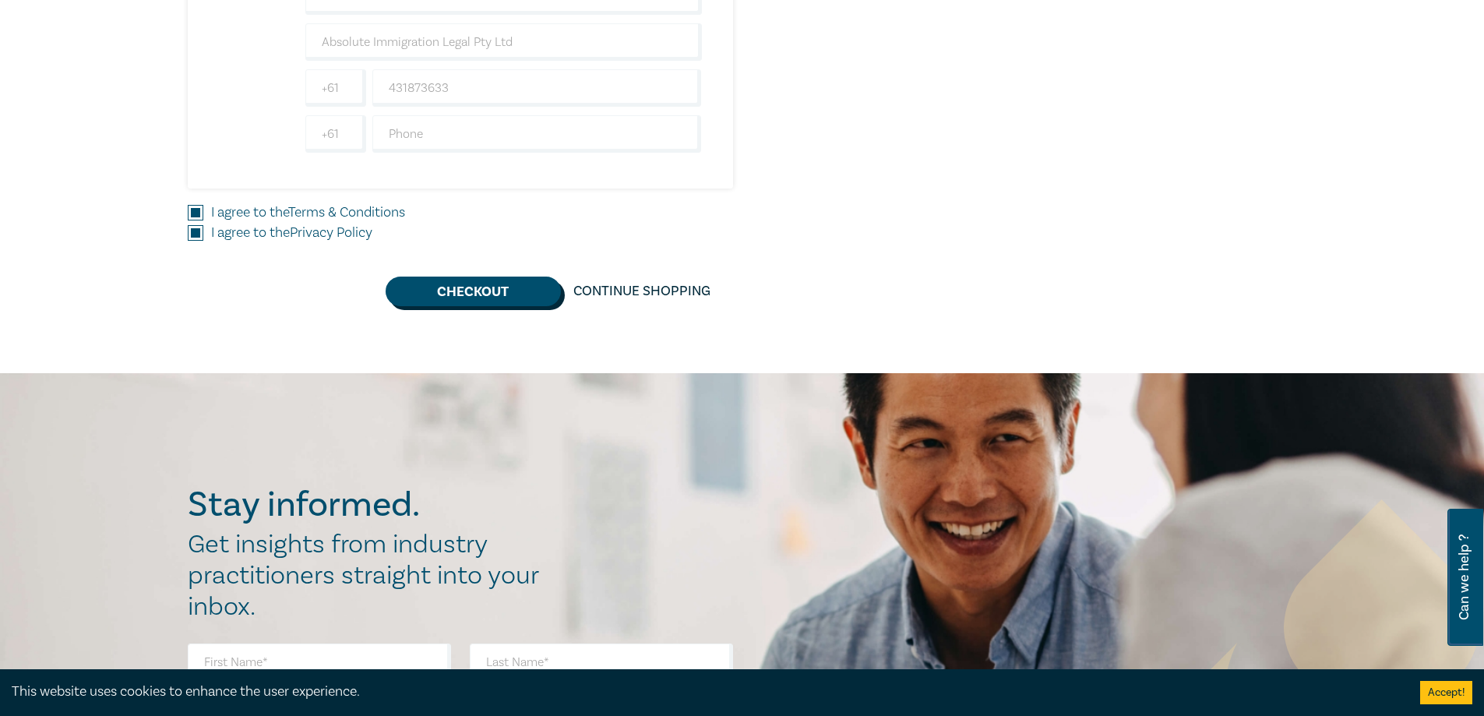
click at [449, 298] on button "Checkout" at bounding box center [473, 291] width 175 height 30
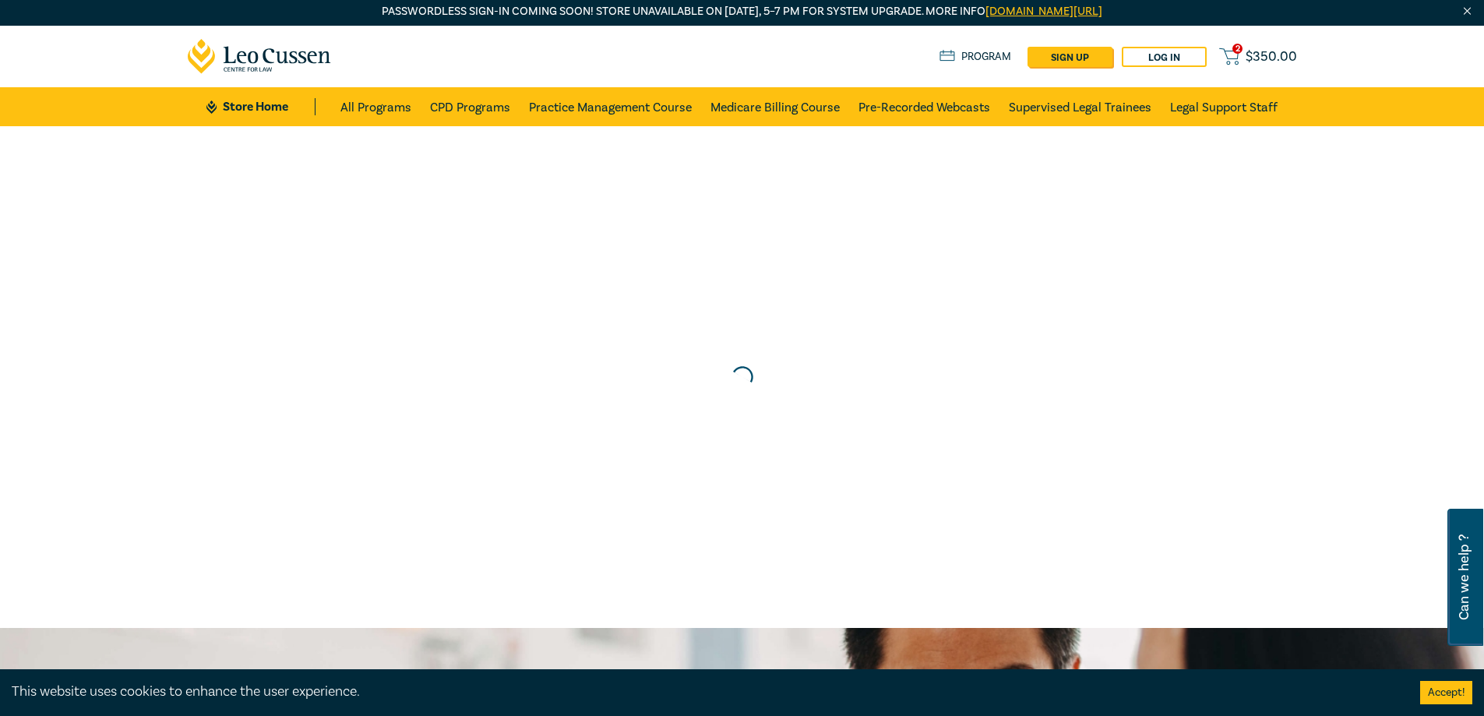
scroll to position [0, 0]
